Goal: Transaction & Acquisition: Purchase product/service

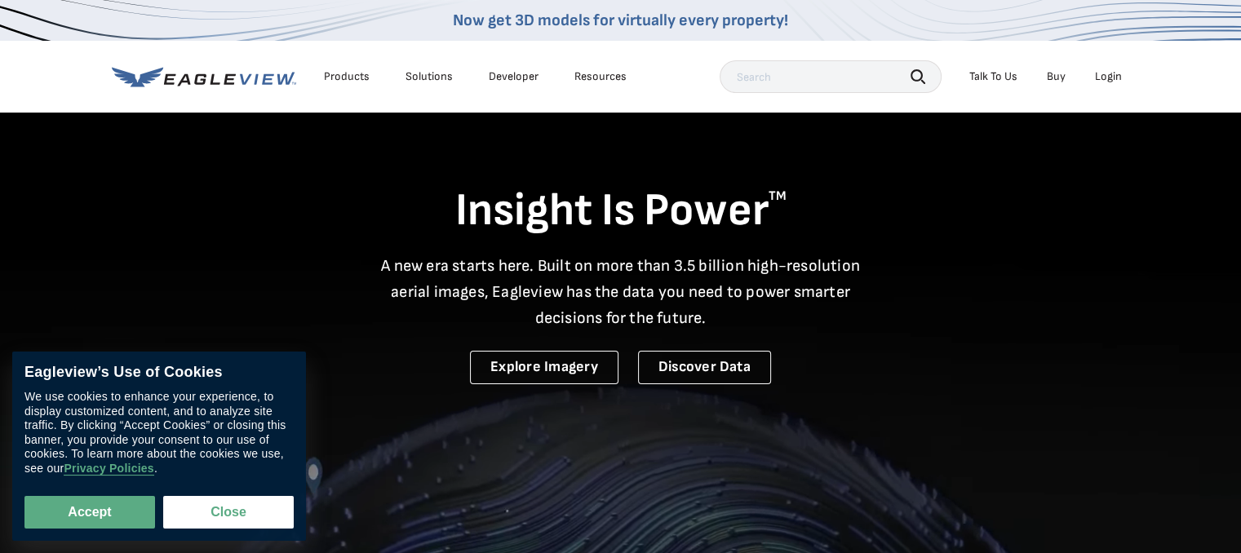
click at [1102, 77] on div "Login" at bounding box center [1108, 76] width 27 height 15
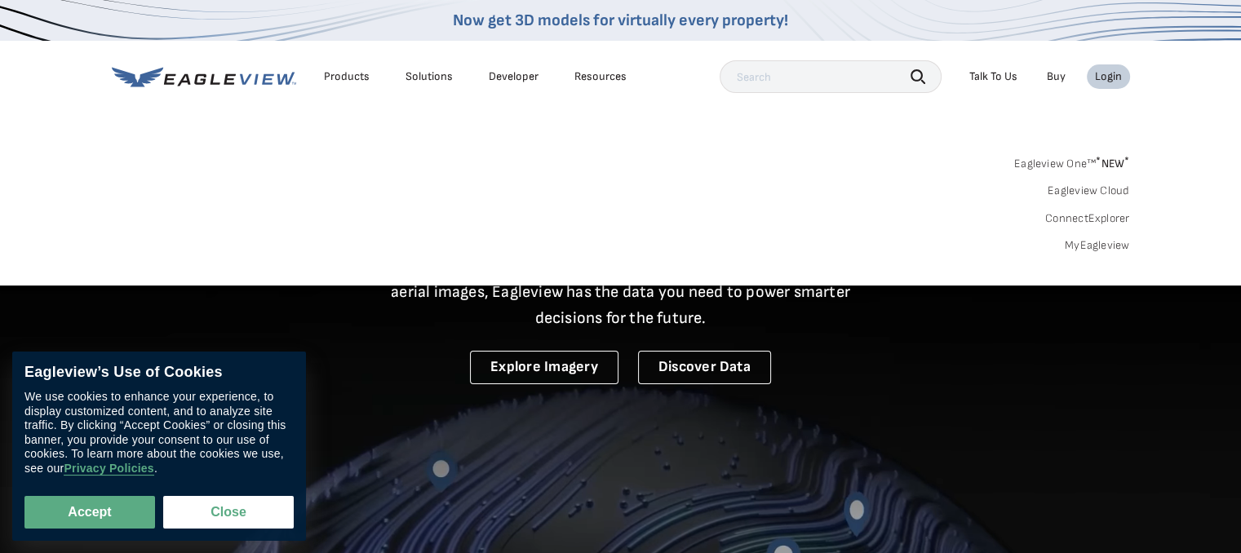
click at [1086, 245] on link "MyEagleview" at bounding box center [1096, 245] width 65 height 15
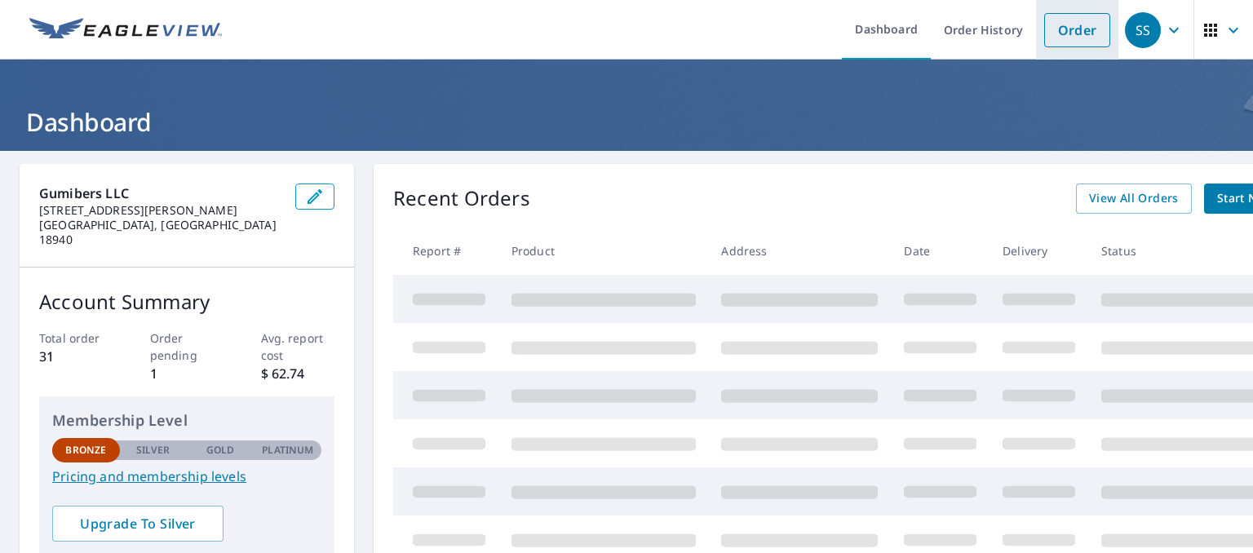
click at [1073, 21] on link "Order" at bounding box center [1077, 30] width 66 height 34
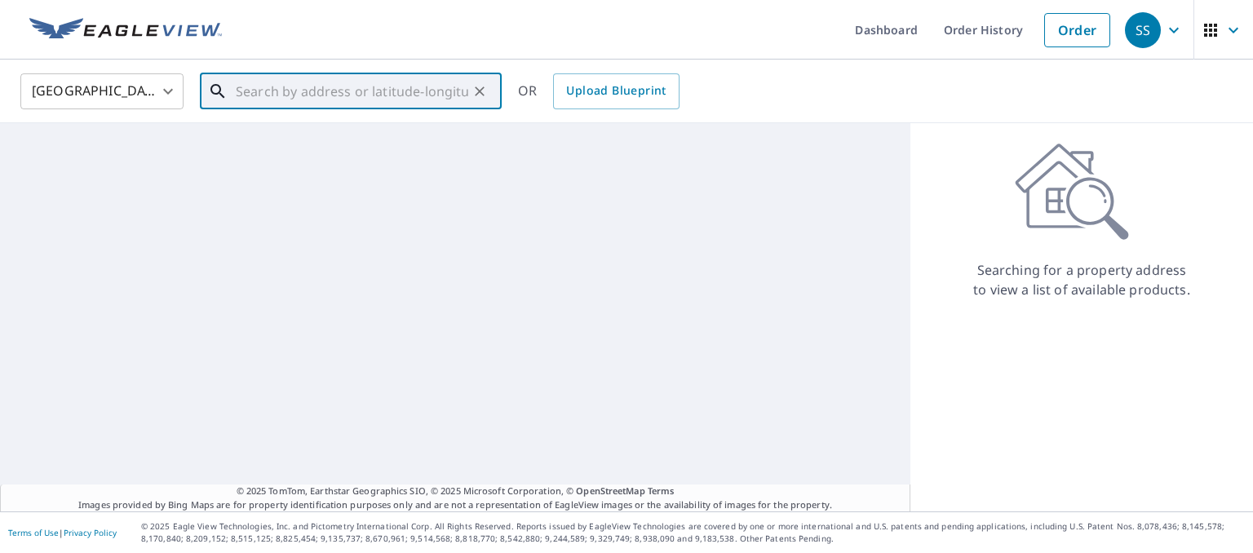
click at [281, 86] on input "text" at bounding box center [352, 92] width 232 height 46
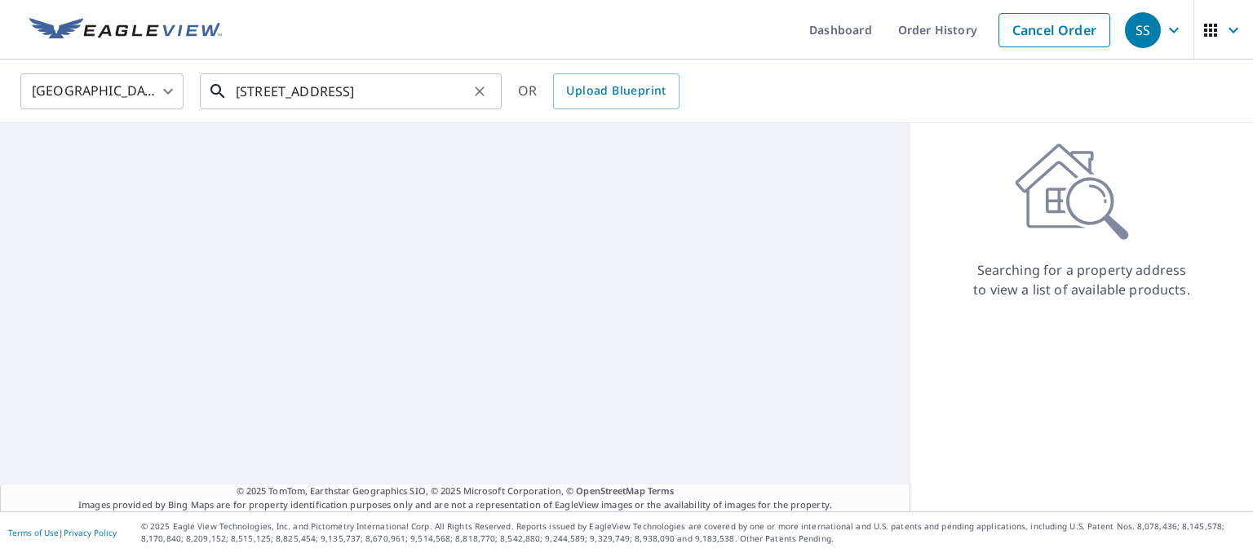
click at [444, 104] on input "398 erie ave telford pa" at bounding box center [352, 92] width 232 height 46
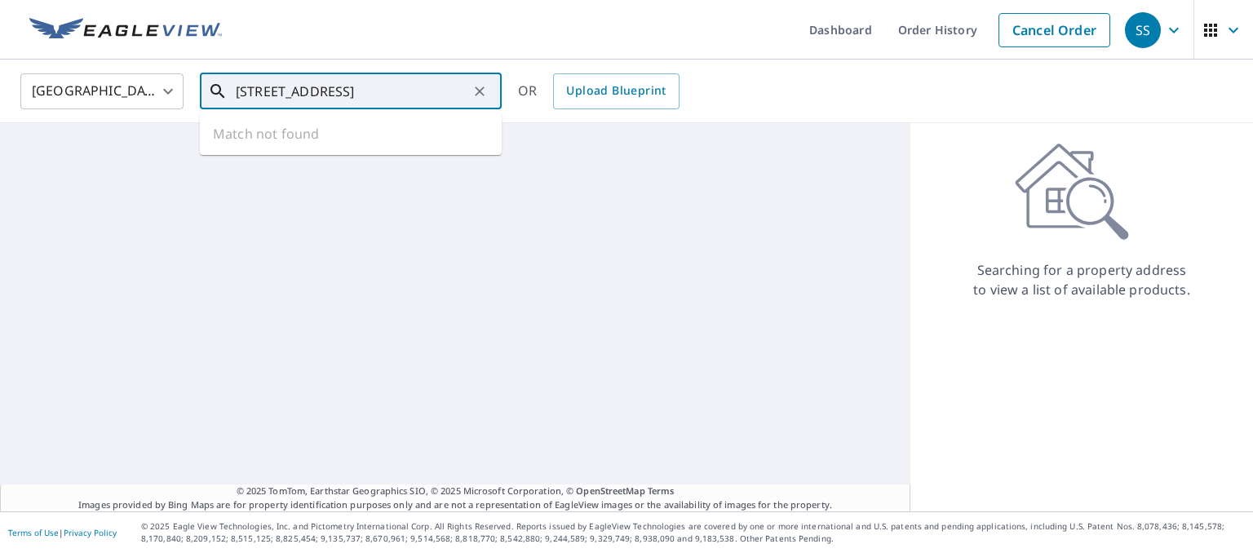
click at [307, 92] on input "398 erie ave telford pa 18969" at bounding box center [352, 92] width 232 height 46
click at [313, 93] on input "398 erie ave telford pa 18969" at bounding box center [352, 92] width 232 height 46
click at [382, 92] on input "398 erie avenue, telford pa 18969" at bounding box center [352, 92] width 232 height 46
click at [466, 85] on input "398 erie avenue, telford, pa 18969" at bounding box center [352, 92] width 232 height 46
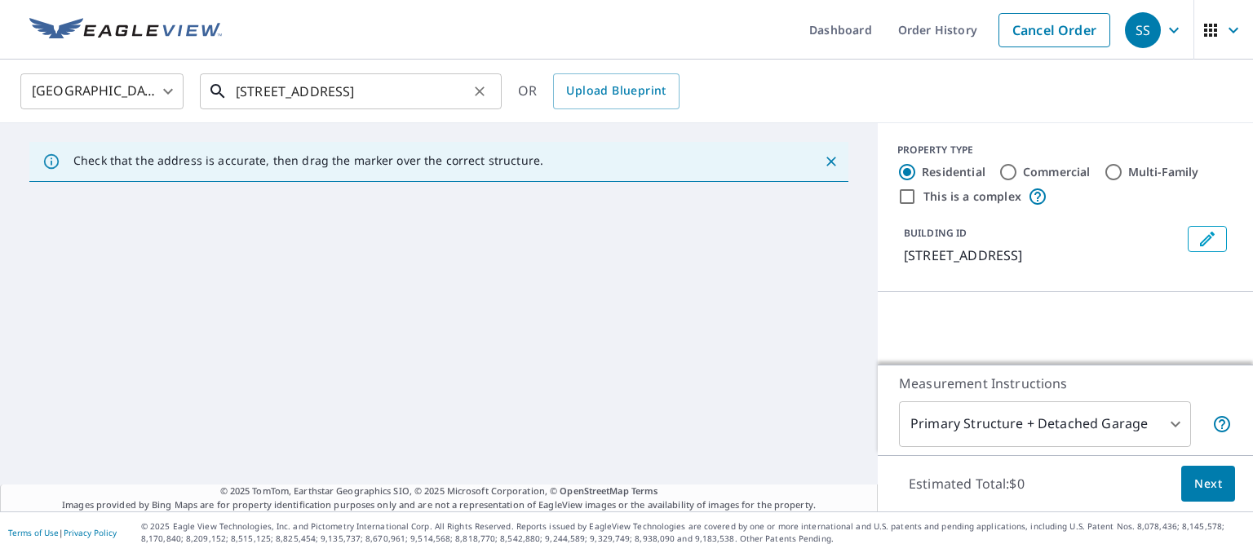
click at [324, 92] on input "398 erie avenue, telford, pa 18969" at bounding box center [352, 92] width 232 height 46
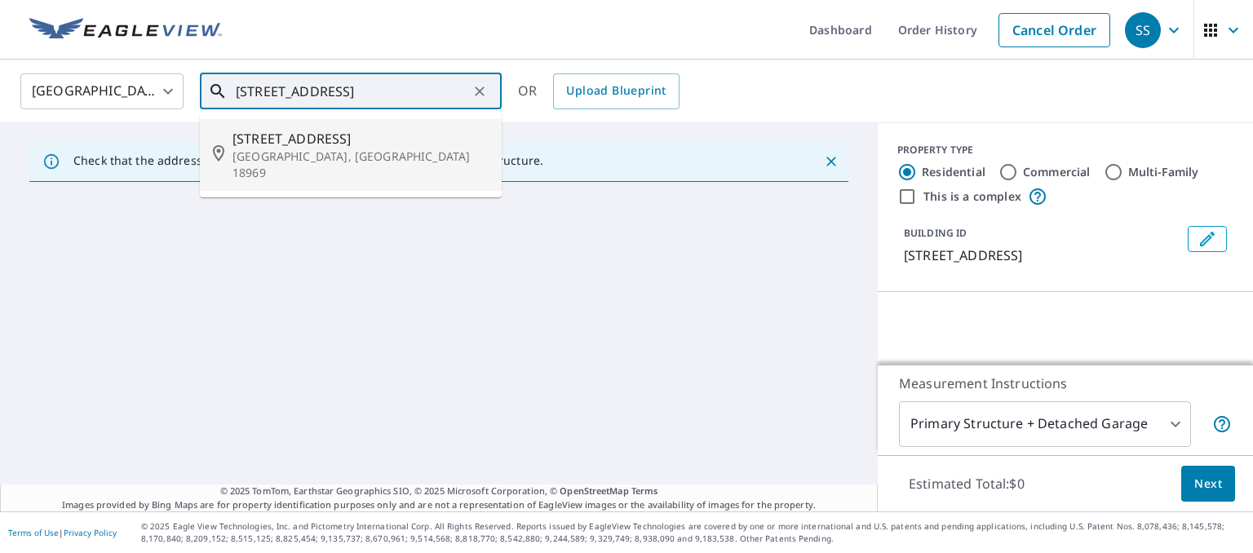
click at [289, 142] on span "[STREET_ADDRESS]" at bounding box center [360, 139] width 256 height 20
type input "[STREET_ADDRESS]"
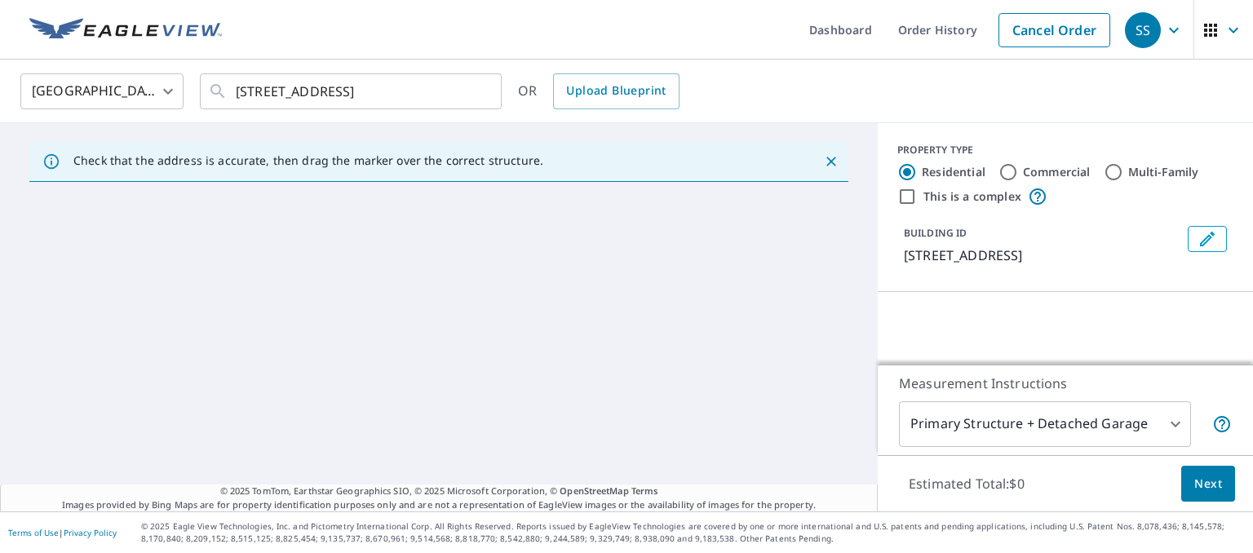
click at [823, 161] on icon "Close" at bounding box center [831, 161] width 16 height 16
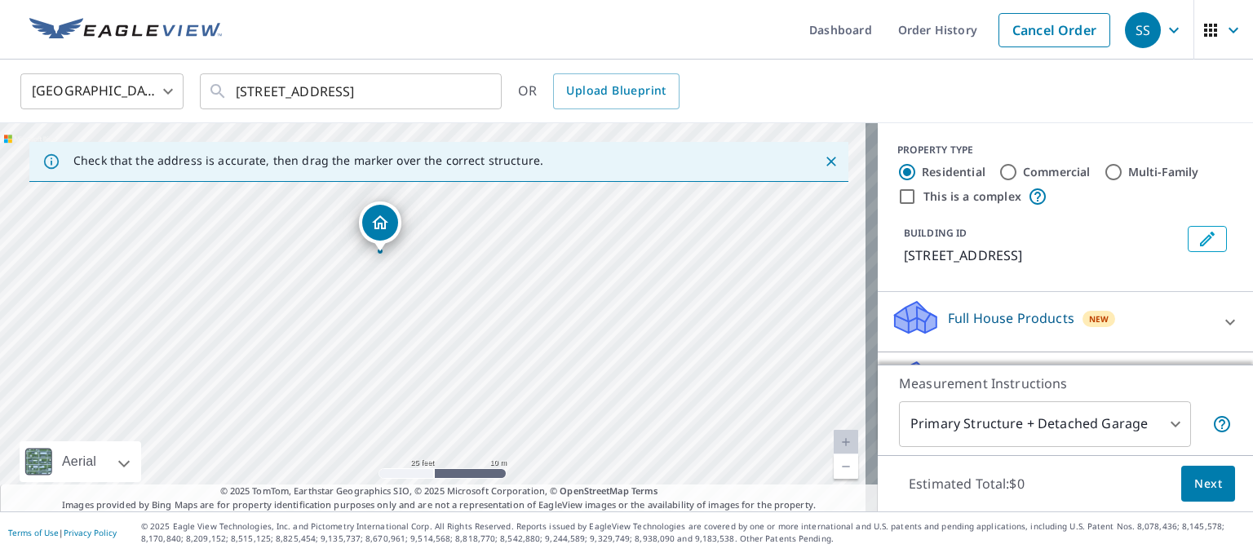
drag, startPoint x: 415, startPoint y: 242, endPoint x: 418, endPoint y: 311, distance: 68.6
click at [418, 311] on div "[STREET_ADDRESS]" at bounding box center [439, 317] width 878 height 388
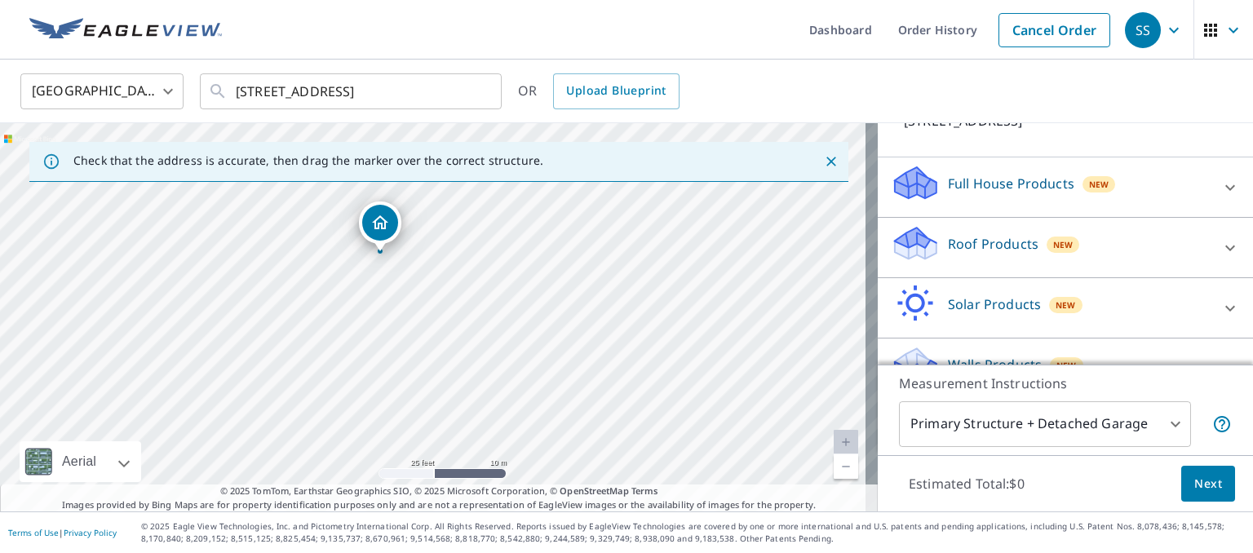
scroll to position [168, 0]
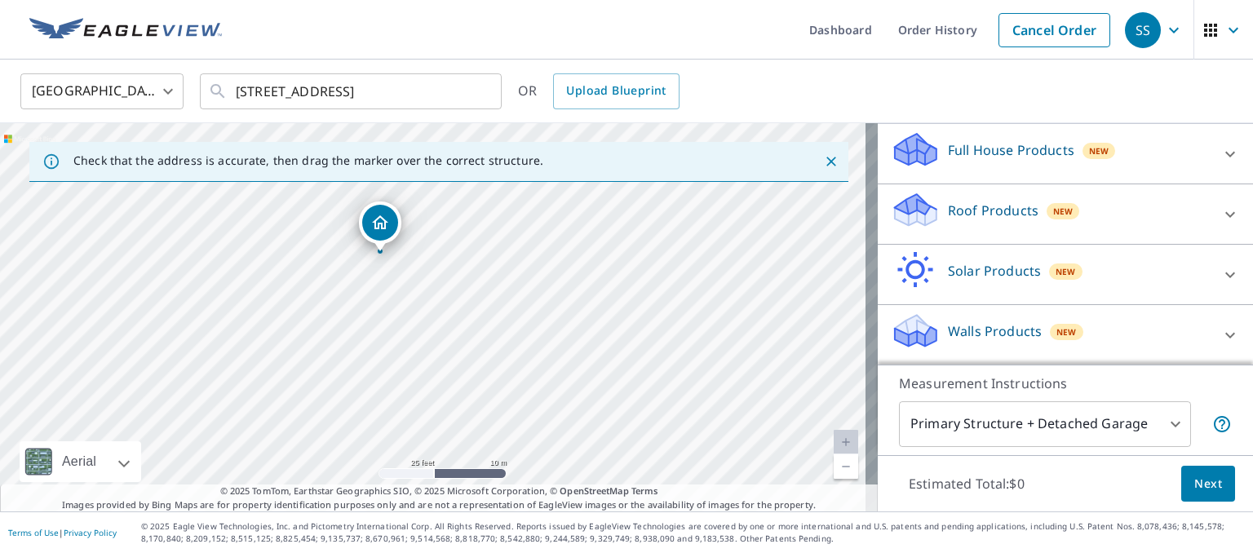
click at [1165, 414] on body "SS SS Dashboard Order History Cancel Order SS United States US ​ [STREET_ADDRES…" at bounding box center [626, 276] width 1253 height 553
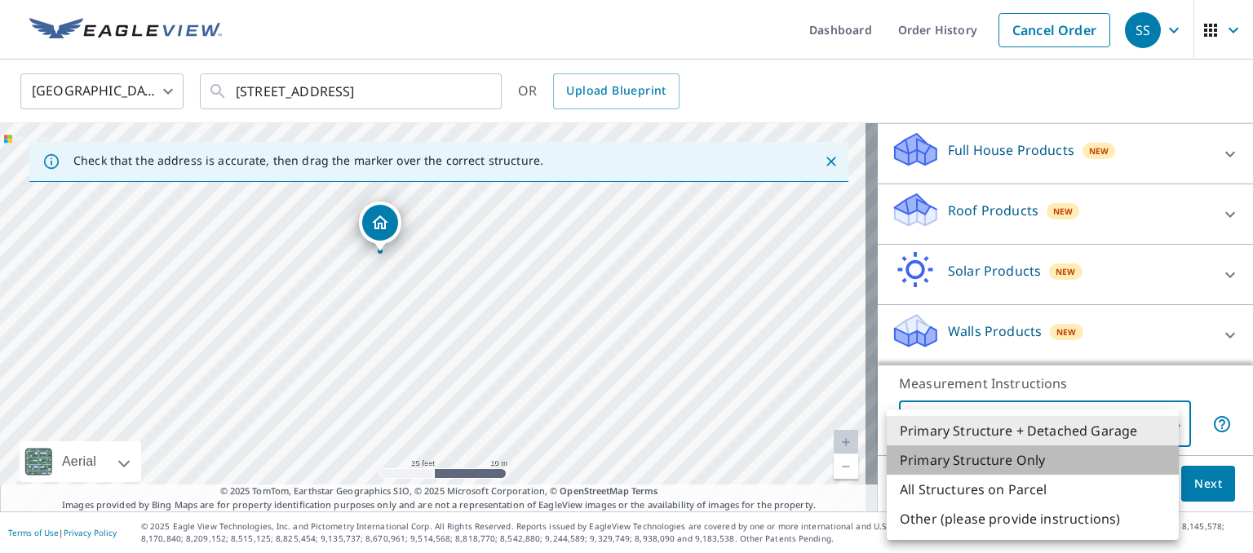
click at [1020, 471] on li "Primary Structure Only" at bounding box center [1033, 459] width 292 height 29
type input "2"
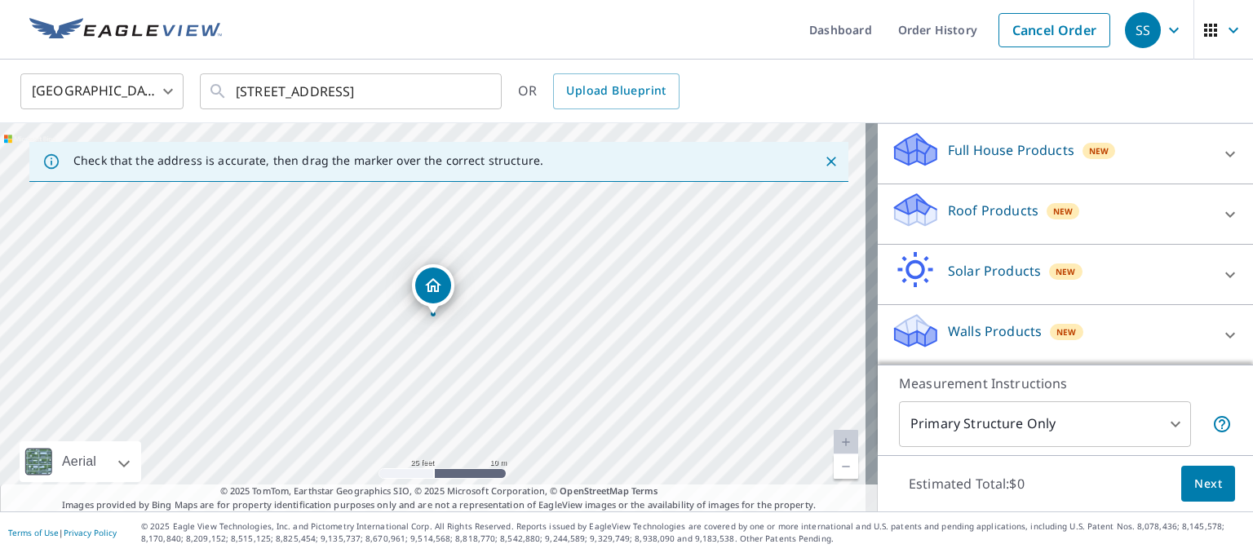
click at [1170, 215] on div "Roof Products New" at bounding box center [1051, 214] width 320 height 46
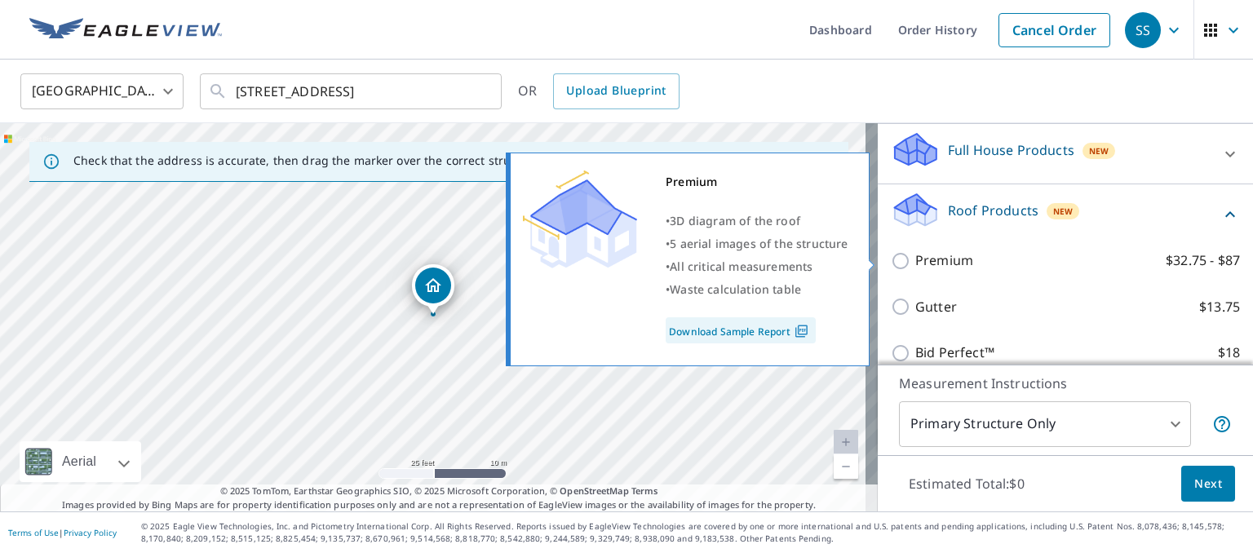
click at [891, 259] on input "Premium $32.75 - $87" at bounding box center [903, 261] width 24 height 20
checkbox input "true"
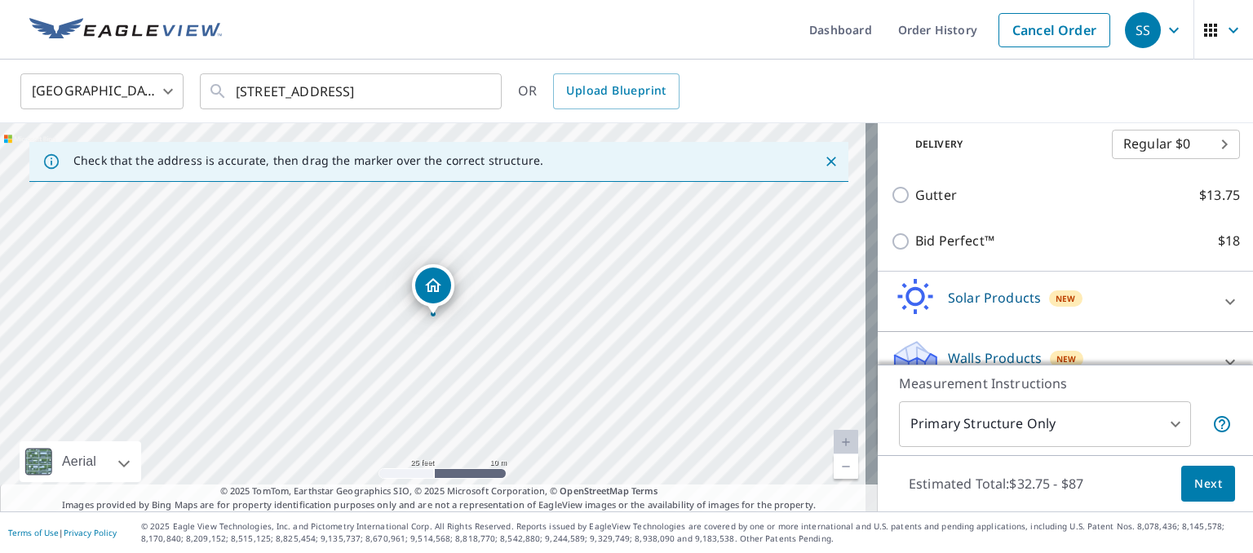
scroll to position [359, 0]
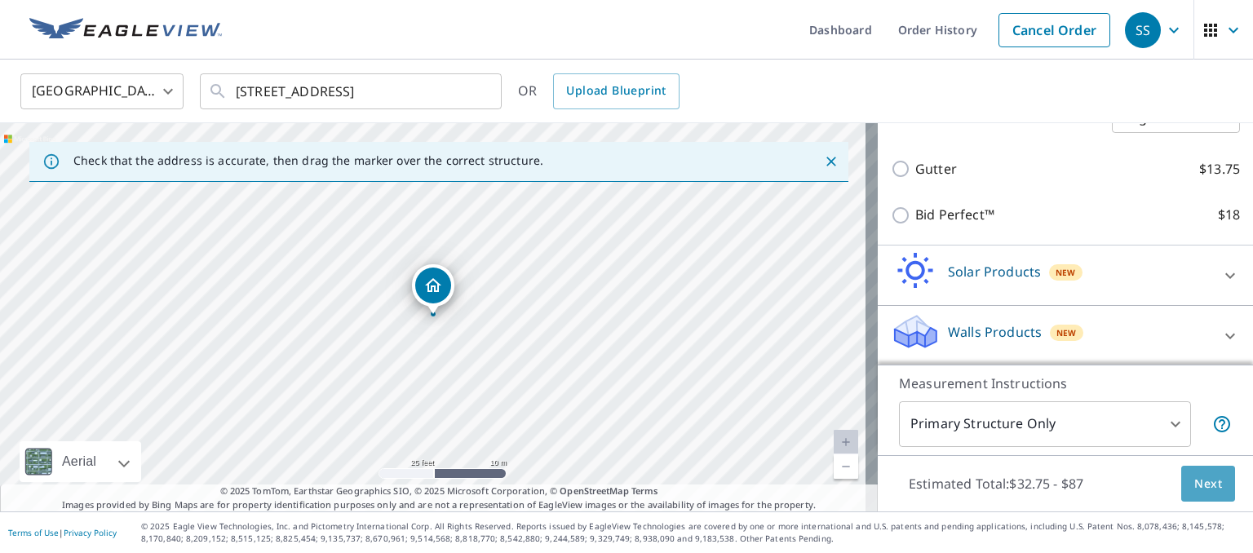
click at [1194, 480] on span "Next" at bounding box center [1208, 484] width 28 height 20
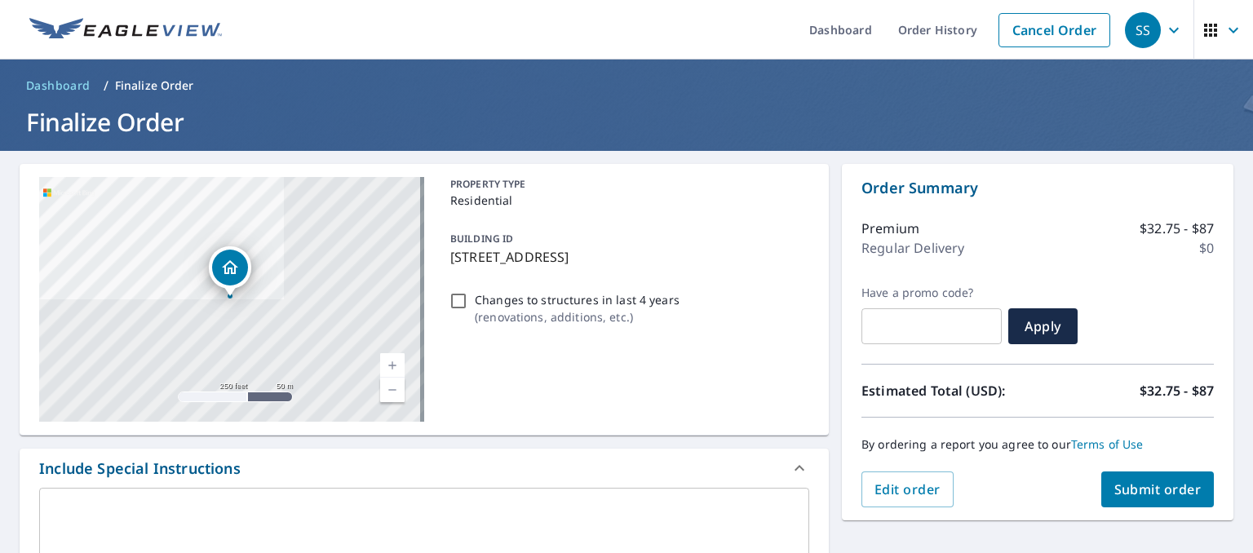
click at [1131, 485] on span "Submit order" at bounding box center [1157, 489] width 87 height 18
